Goal: Find specific page/section: Find specific page/section

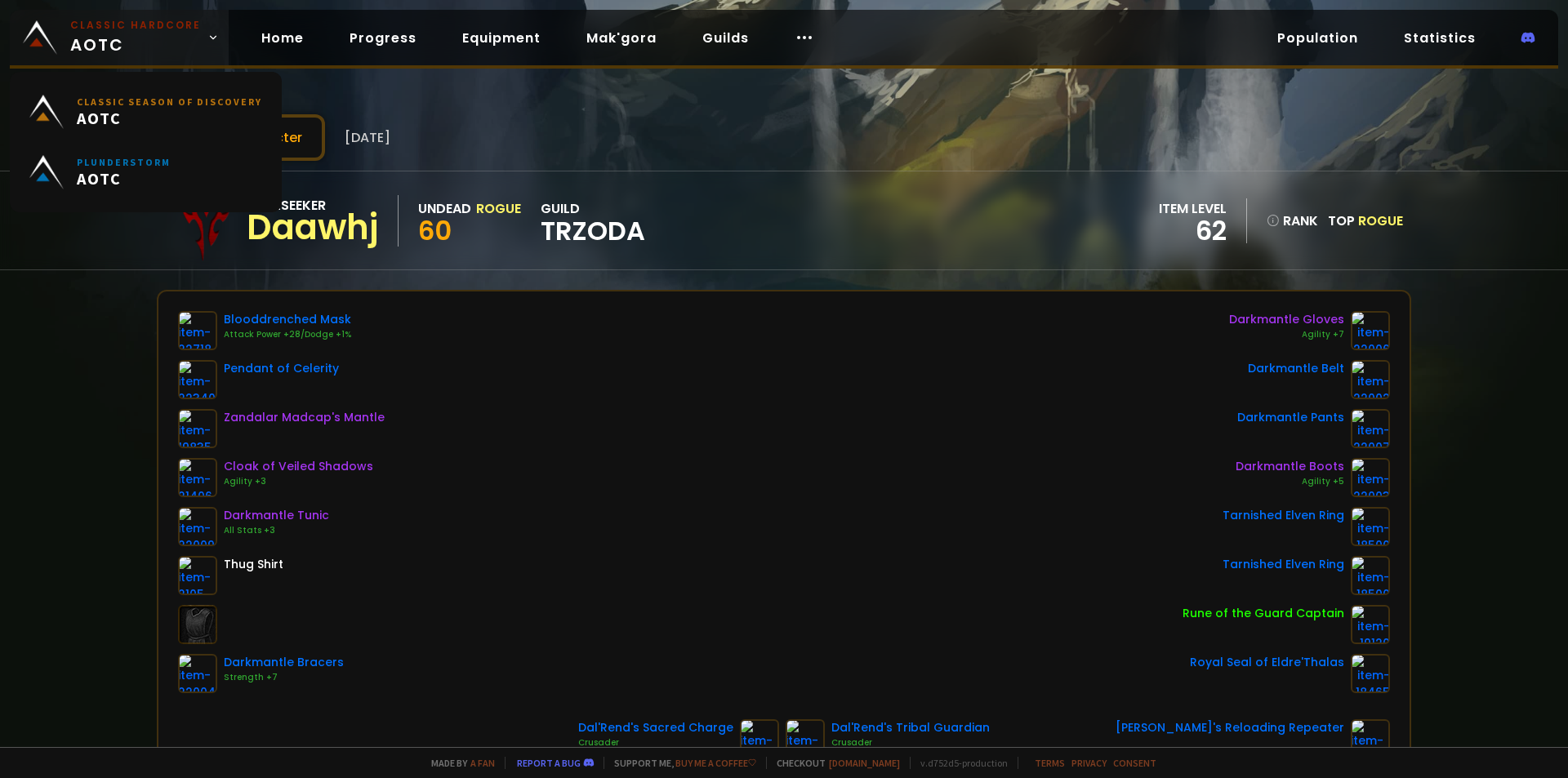
click at [120, 44] on span "Classic Hardcore AOTC" at bounding box center [135, 37] width 131 height 39
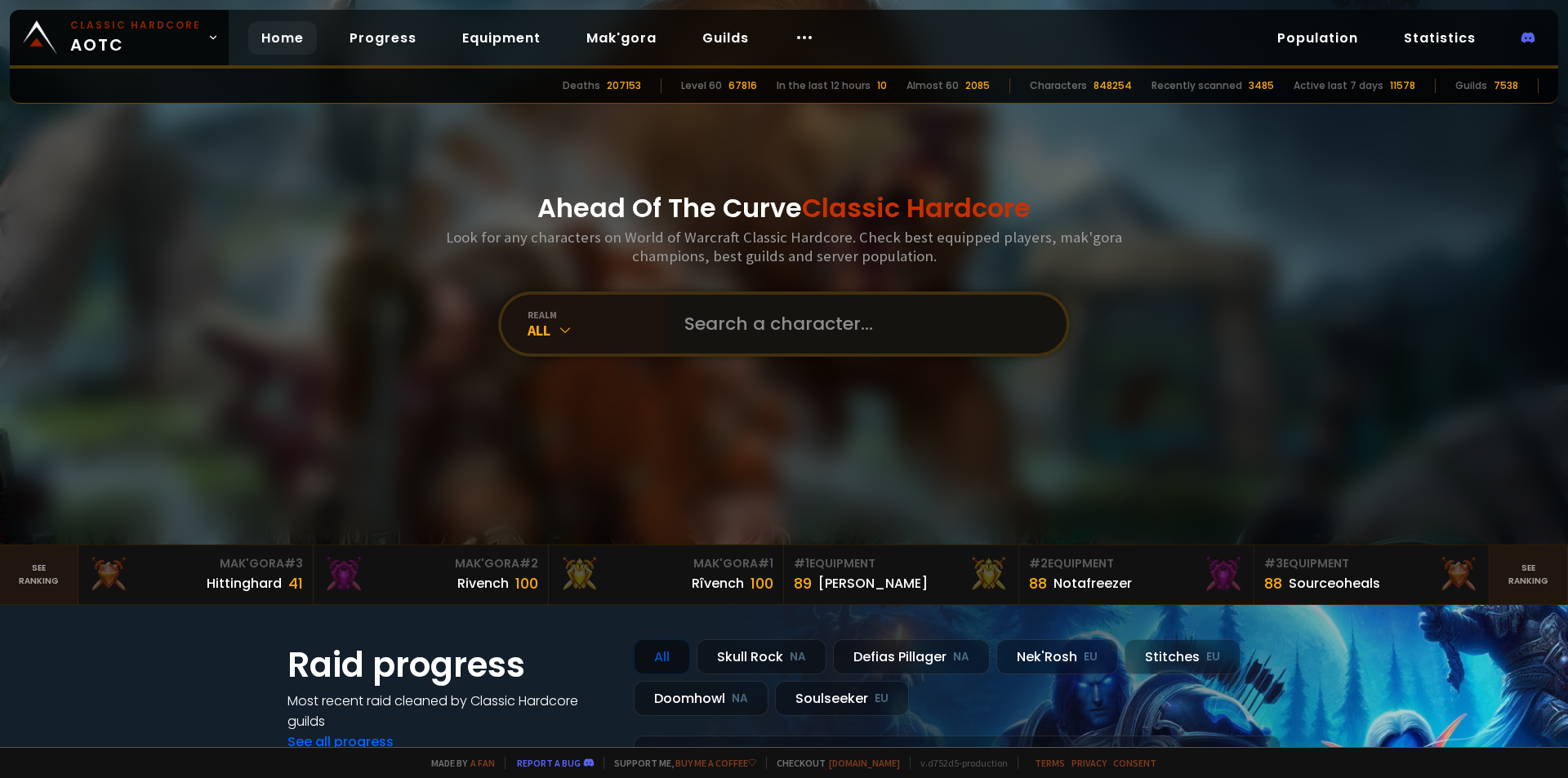
click at [696, 327] on input "text" at bounding box center [861, 324] width 372 height 59
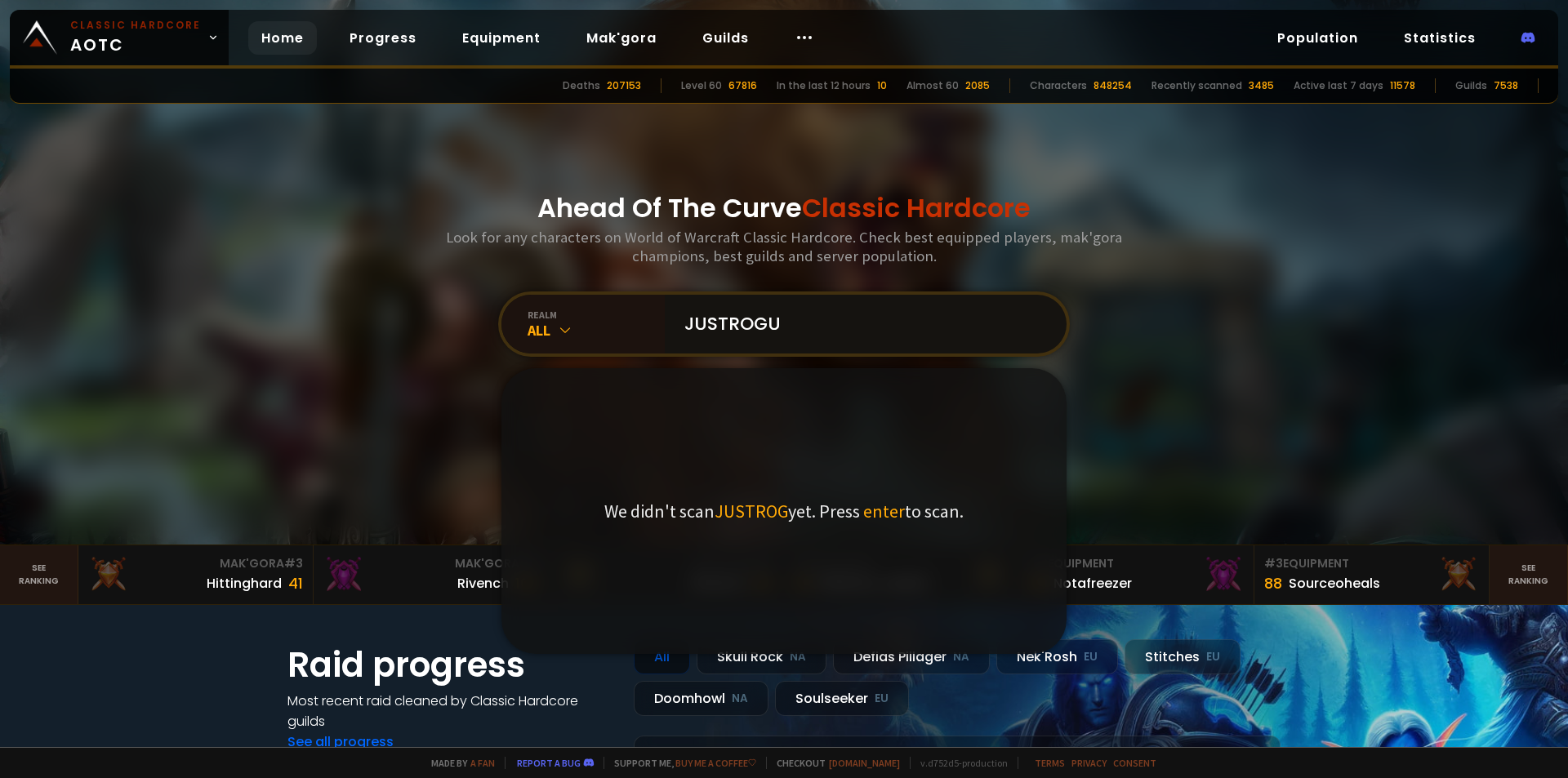
type input "JUSTROGUE"
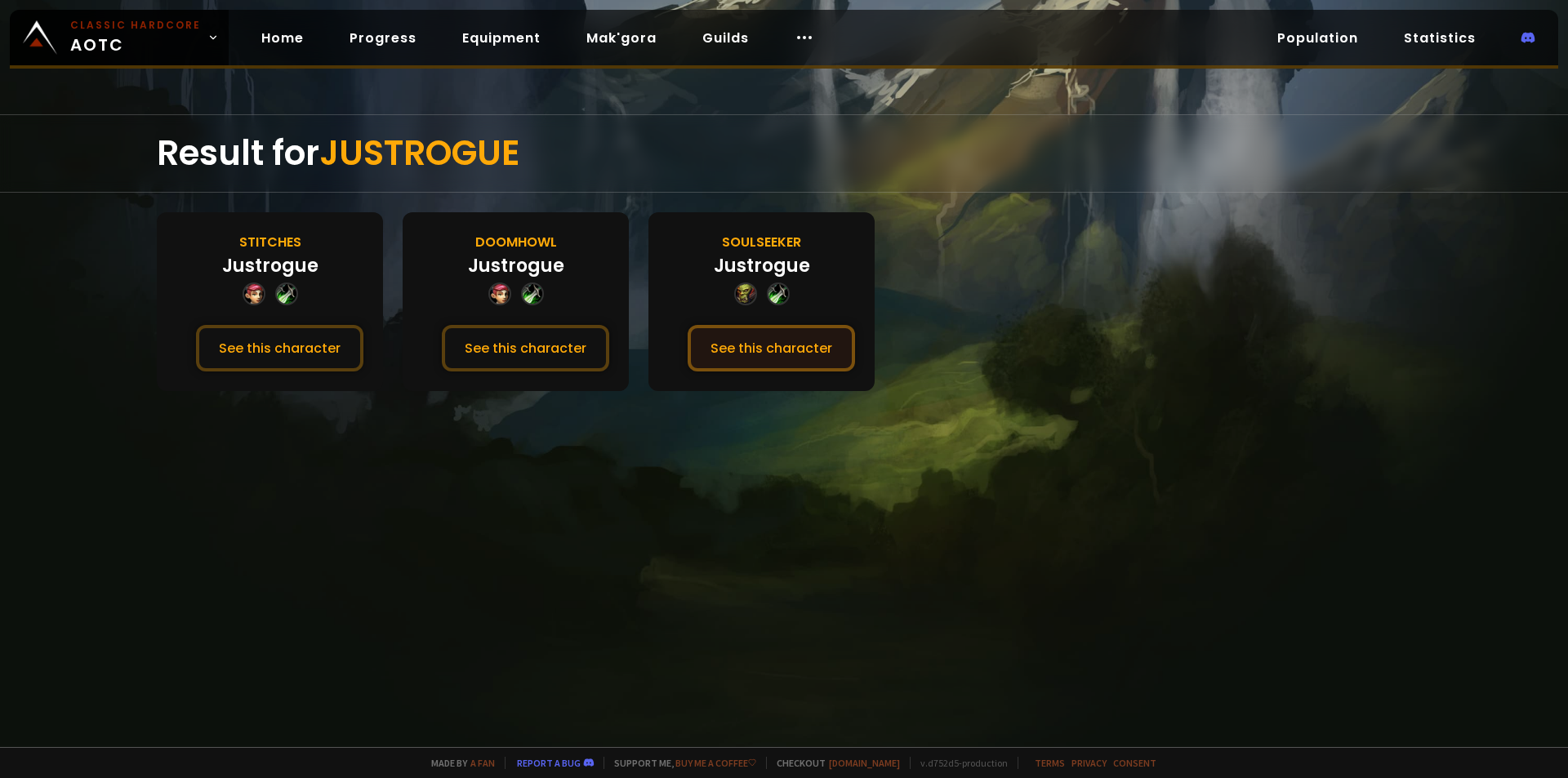
click at [739, 357] on button "See this character" at bounding box center [771, 348] width 167 height 46
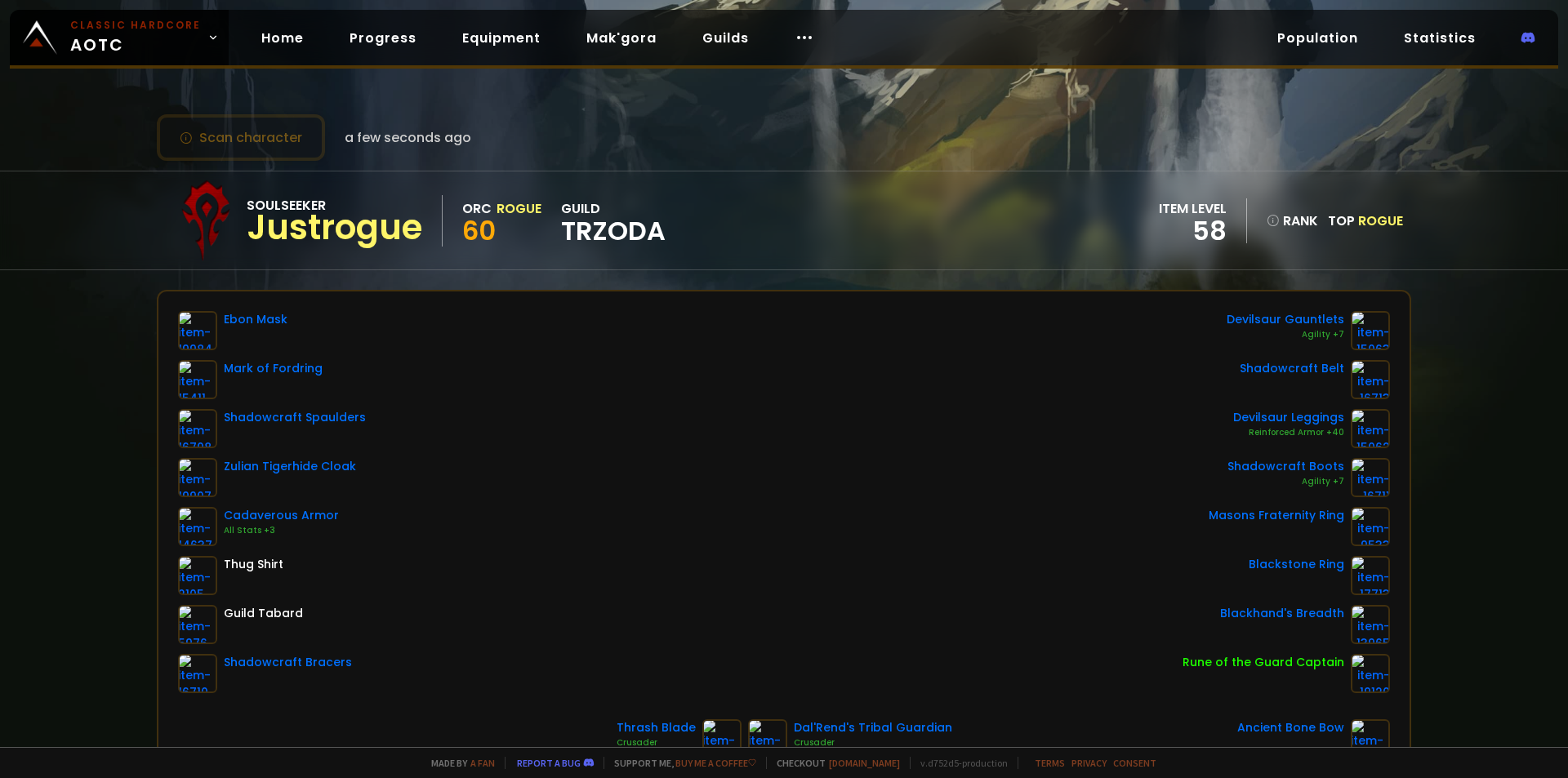
scroll to position [82, 0]
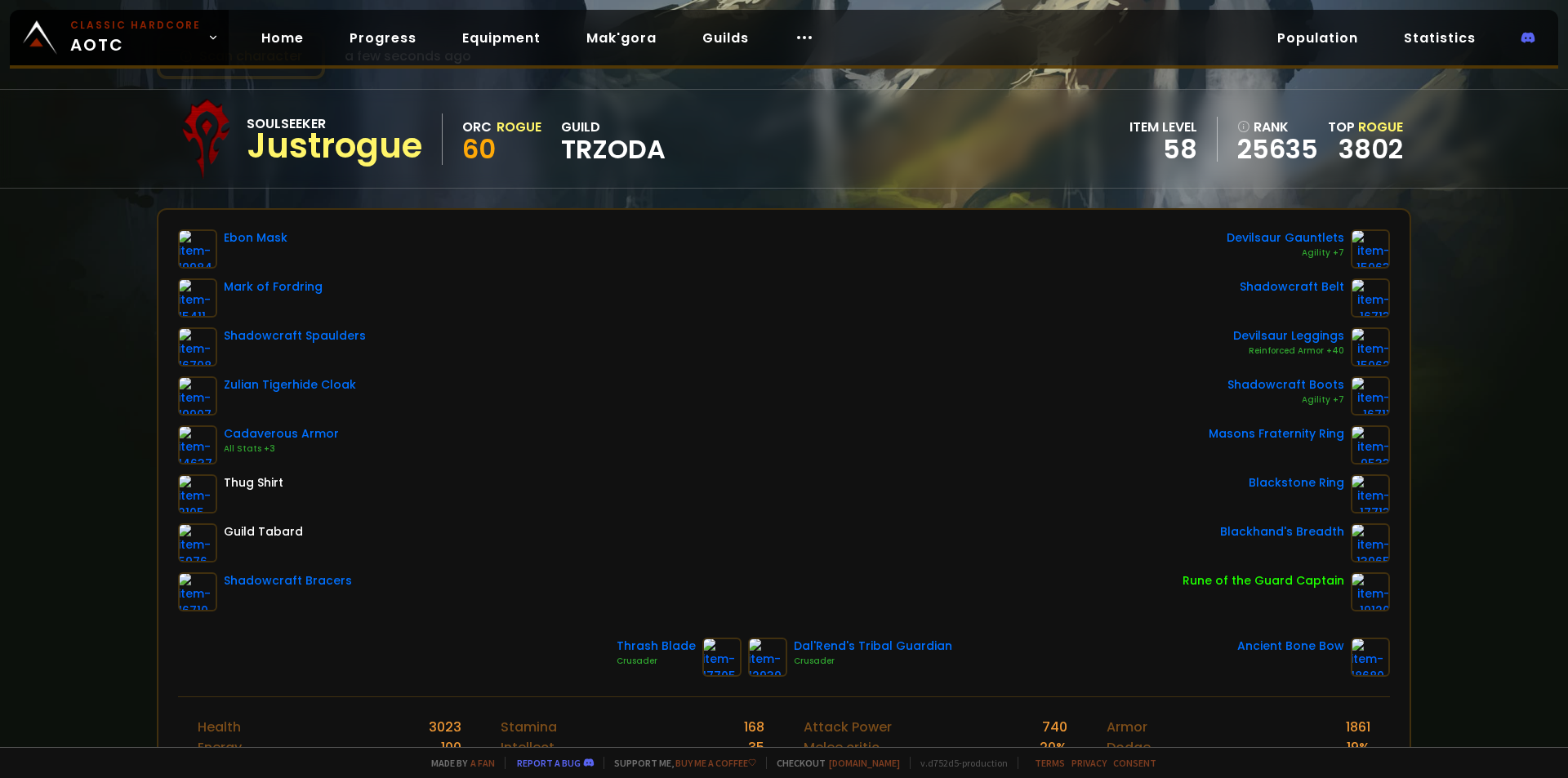
drag, startPoint x: 204, startPoint y: 244, endPoint x: 826, endPoint y: 332, distance: 628.2
drag, startPoint x: 1080, startPoint y: 510, endPoint x: 1255, endPoint y: 563, distance: 182.8
click at [1085, 510] on div "Ebon Mask Mark of Fordring Shadowcraft Spaulders Zulian Tigerhide Cloak Cadaver…" at bounding box center [784, 420] width 1212 height 382
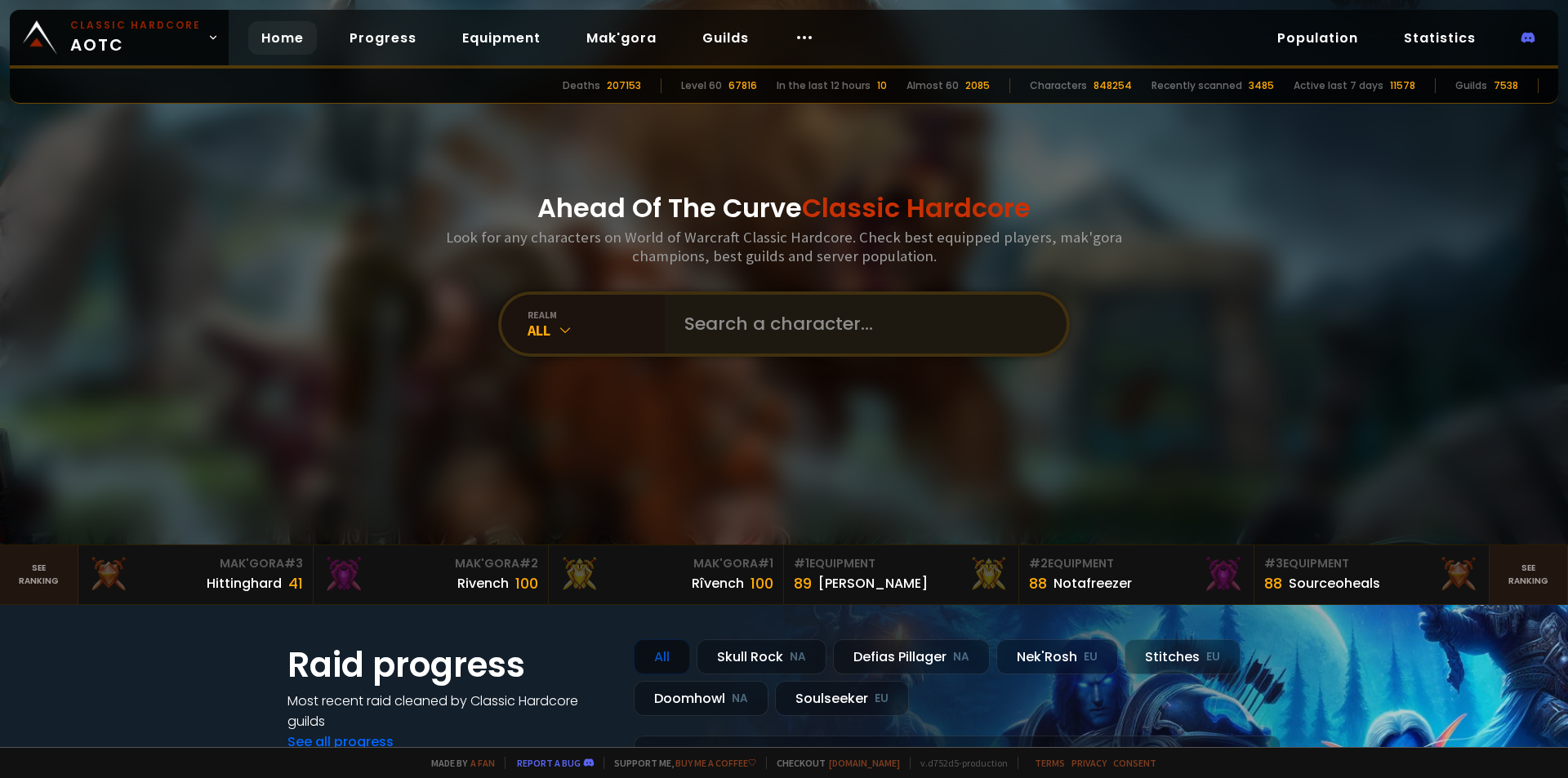
click at [701, 289] on div "Ahead Of The Curve Classic Hardcore Look for any characters on World of Warcraf…" at bounding box center [784, 272] width 984 height 545
click at [698, 303] on input "text" at bounding box center [861, 324] width 372 height 59
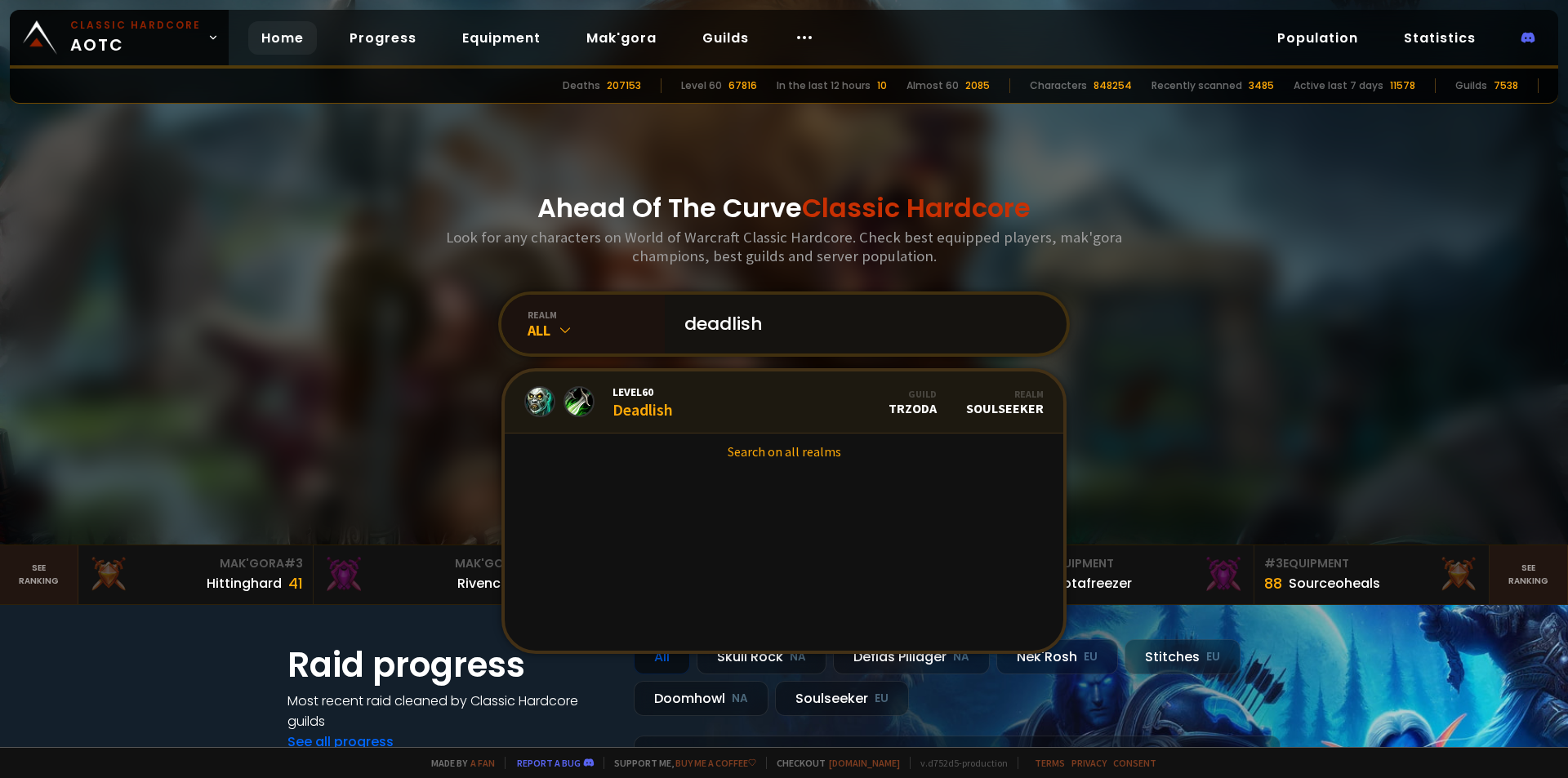
type input "deadlish"
click at [715, 395] on link "Level 60 Deadlish Guild TRZODA Realm Soulseeker" at bounding box center [784, 402] width 558 height 62
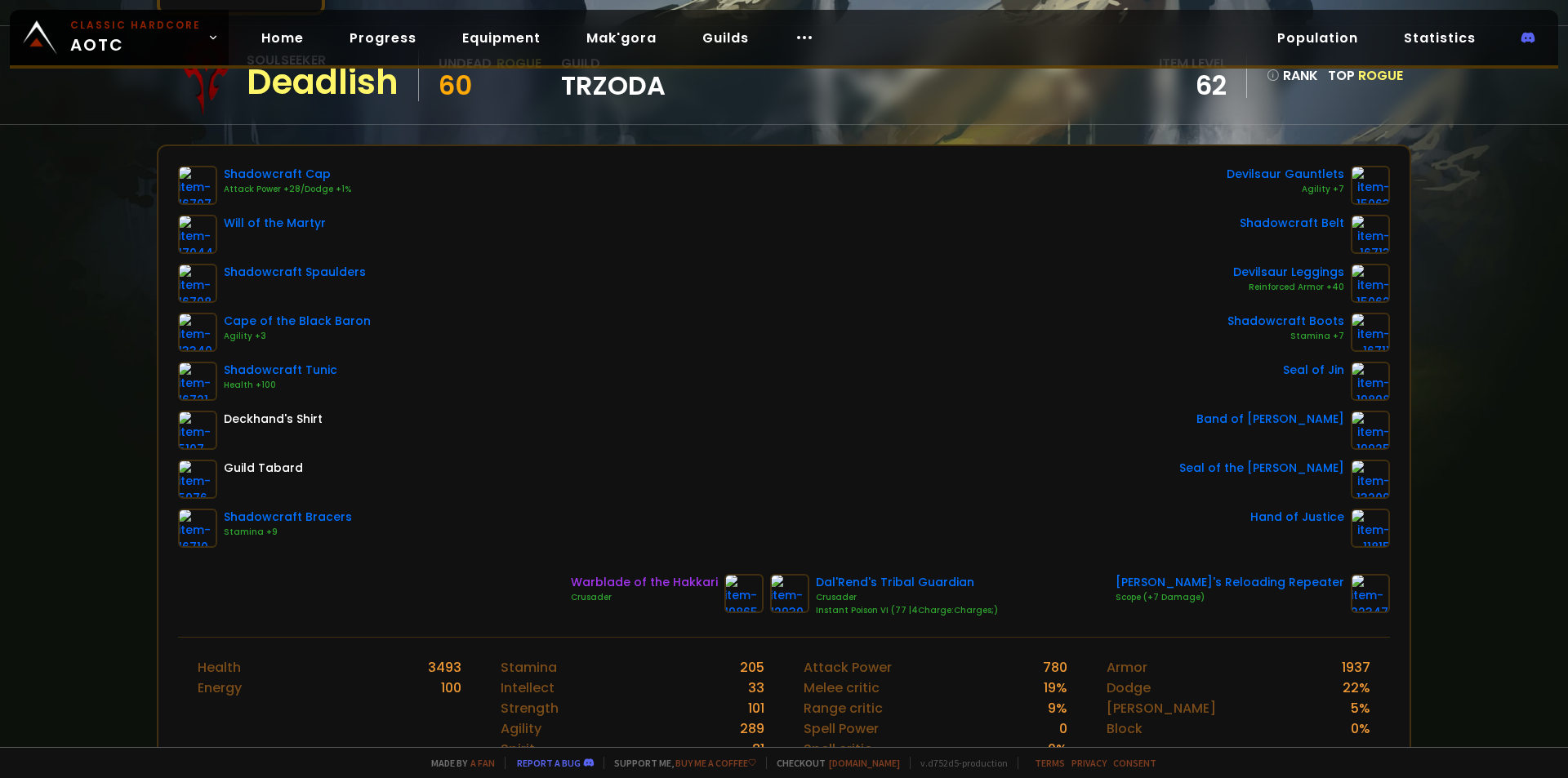
scroll to position [163, 0]
